Goal: Check status: Check status

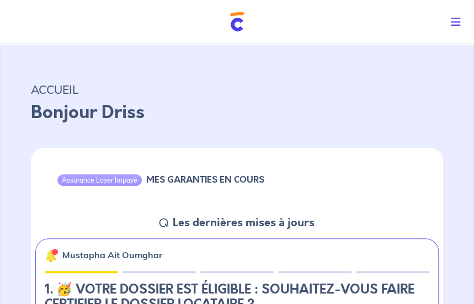
click at [459, 19] on icon "Toggle navigation" at bounding box center [455, 22] width 10 height 11
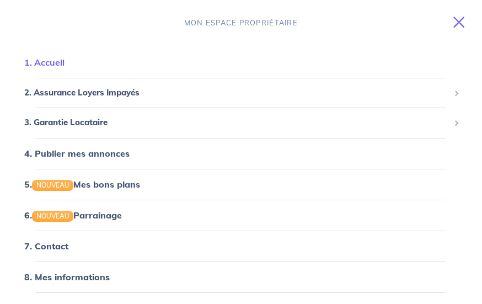
click at [56, 58] on link "1. Accueil" at bounding box center [44, 62] width 40 height 11
click at [52, 63] on link "1. Accueil" at bounding box center [44, 62] width 40 height 11
click at [52, 95] on span "2. Assurance Loyers Impayés" at bounding box center [236, 93] width 425 height 13
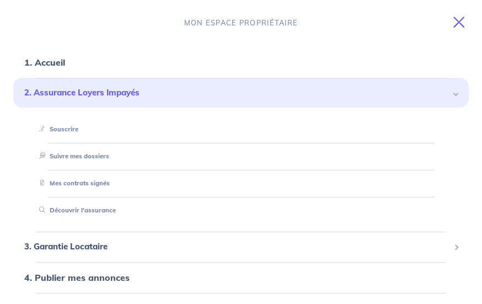
click at [52, 95] on span "2. Assurance Loyers Impayés" at bounding box center [236, 93] width 425 height 13
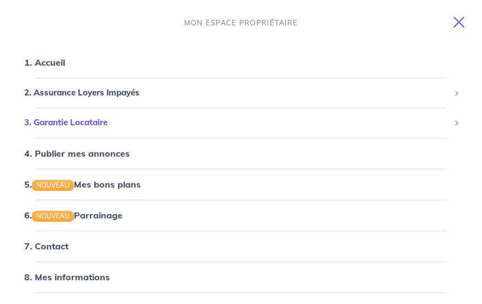
click at [64, 122] on span "3. Garantie Locataire" at bounding box center [236, 122] width 425 height 13
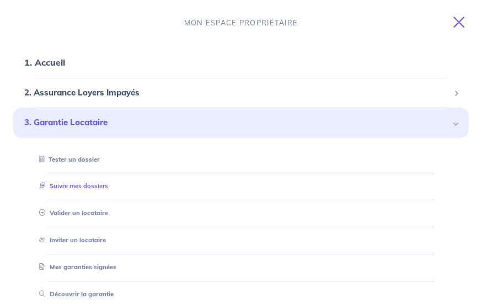
click at [95, 189] on link "Suivre mes dossiers" at bounding box center [71, 186] width 73 height 8
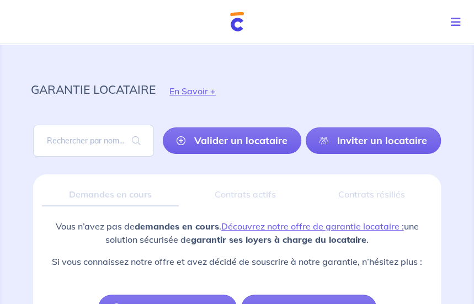
drag, startPoint x: 454, startPoint y: 21, endPoint x: 448, endPoint y: 24, distance: 7.2
click at [453, 21] on icon "Toggle navigation" at bounding box center [455, 22] width 10 height 11
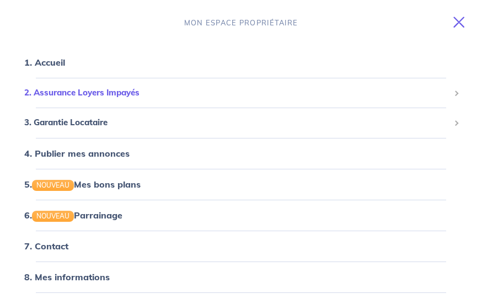
click at [80, 98] on span "2. Assurance Loyers Impayés" at bounding box center [236, 93] width 425 height 13
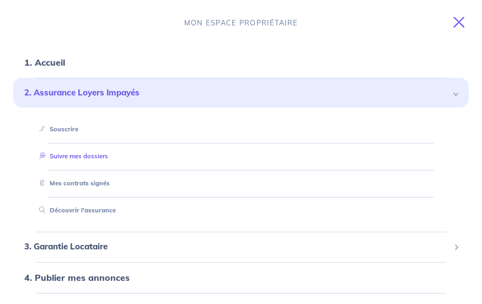
click at [102, 160] on link "Suivre mes dossiers" at bounding box center [71, 156] width 73 height 8
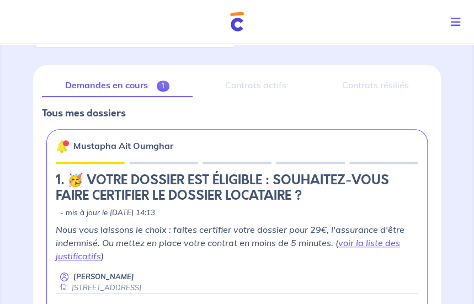
scroll to position [110, 0]
